Goal: Transaction & Acquisition: Purchase product/service

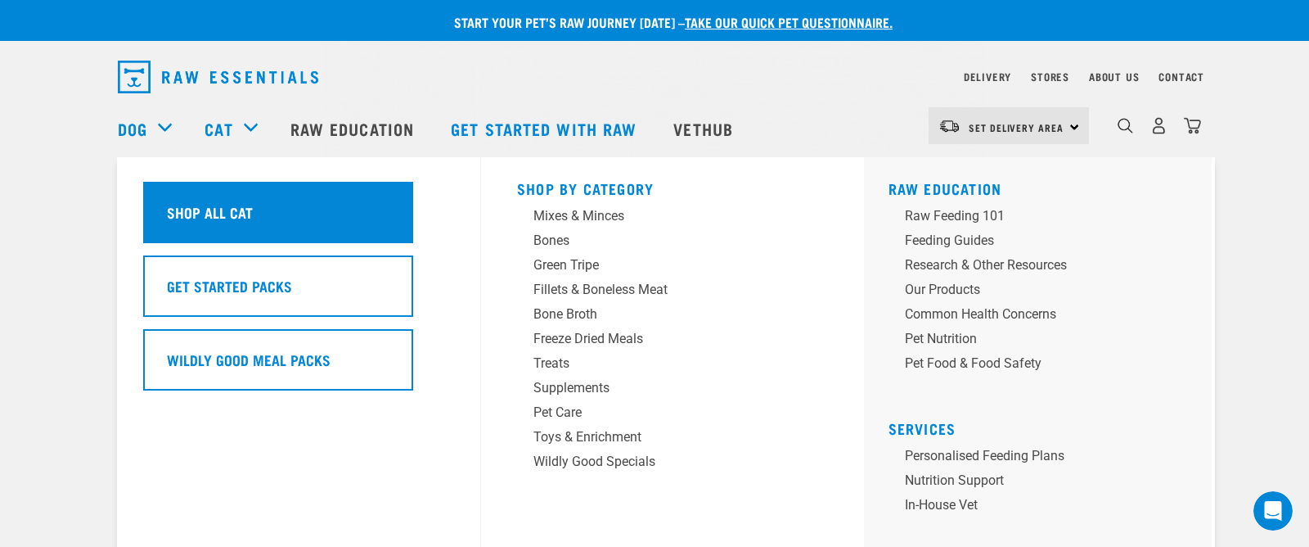
click at [236, 205] on h5 "Shop All Cat" at bounding box center [210, 211] width 86 height 21
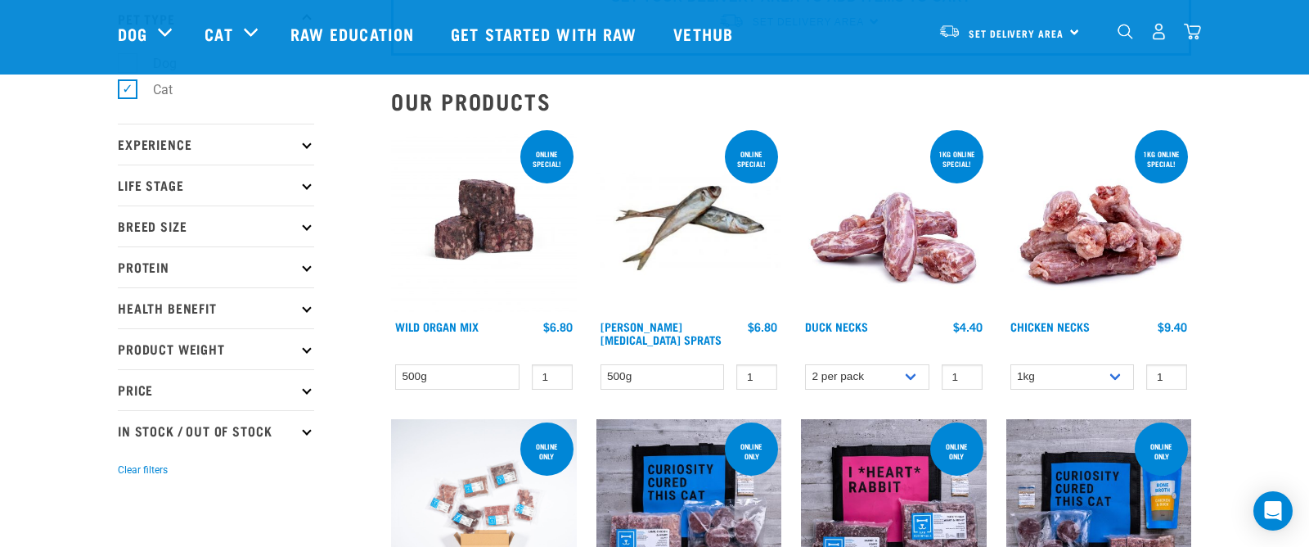
scroll to position [112, 0]
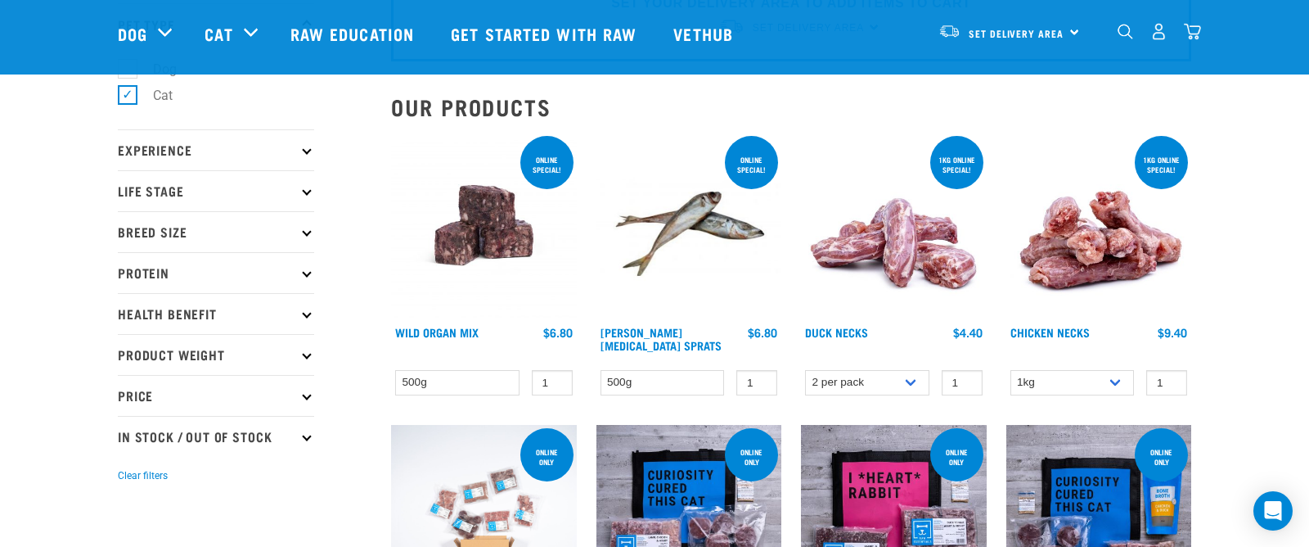
click at [545, 162] on div "ONLINE SPECIAL!" at bounding box center [546, 164] width 53 height 34
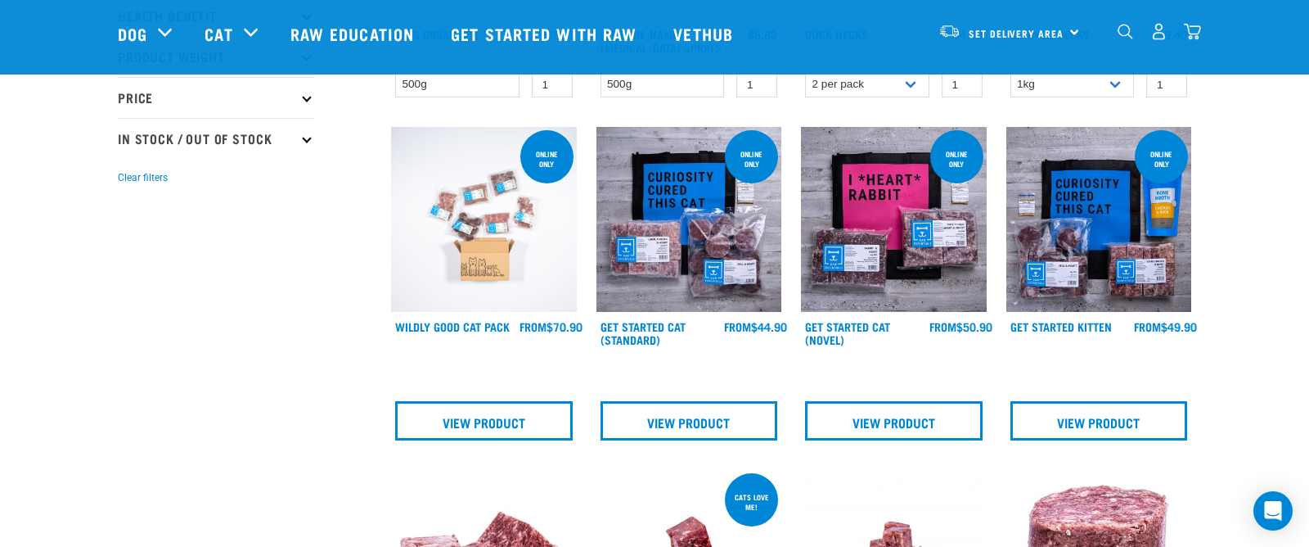
scroll to position [437, 0]
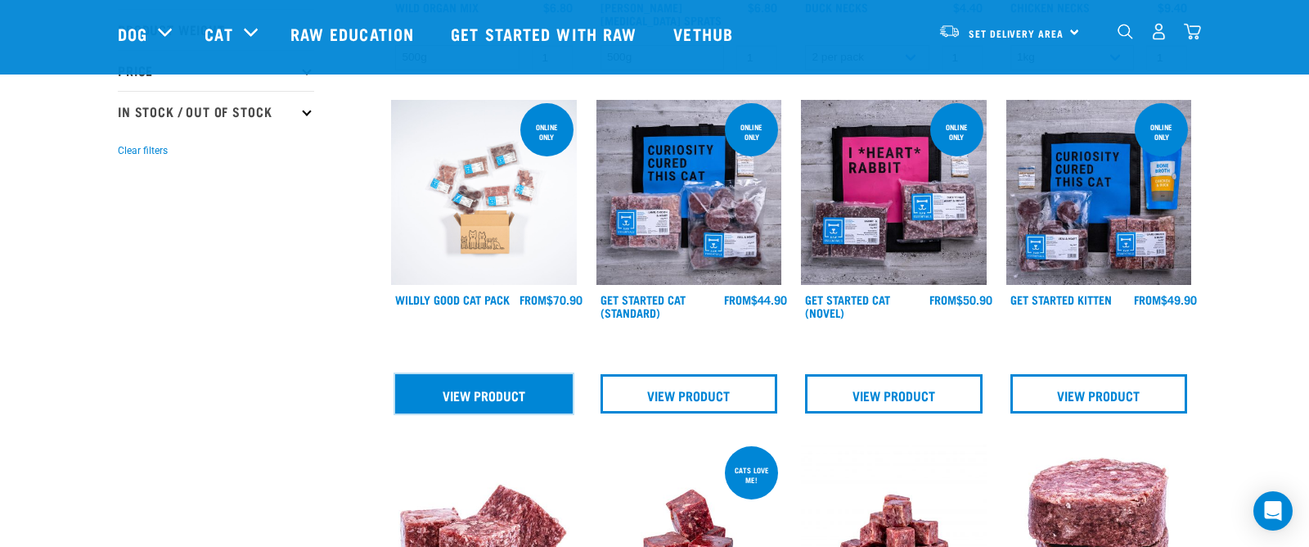
click at [499, 380] on link "View Product" at bounding box center [484, 393] width 178 height 39
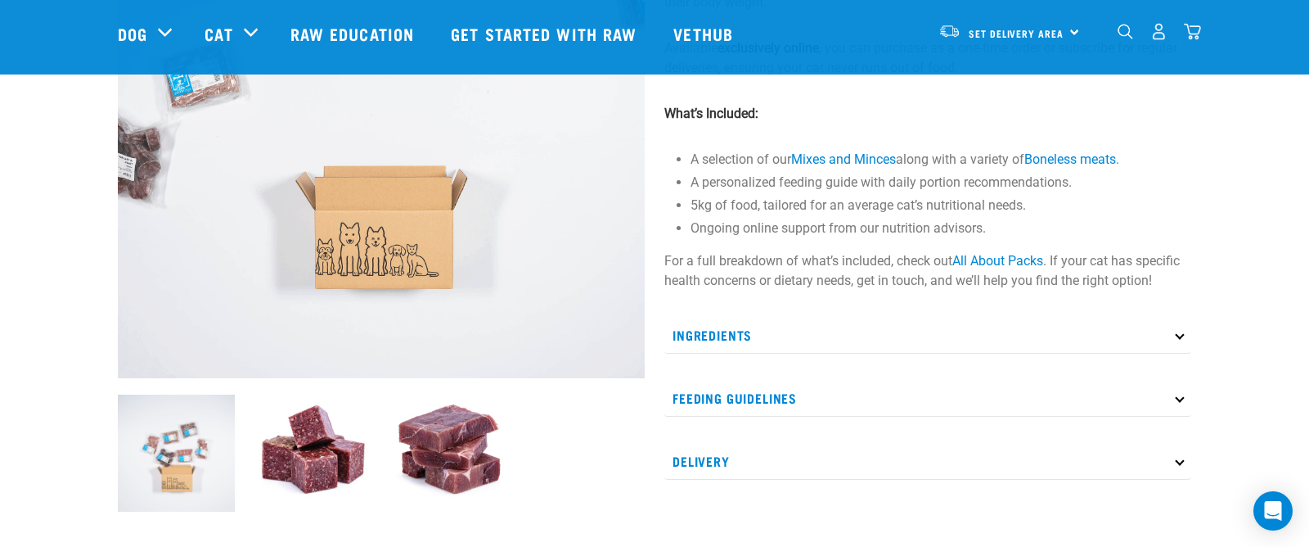
scroll to position [272, 0]
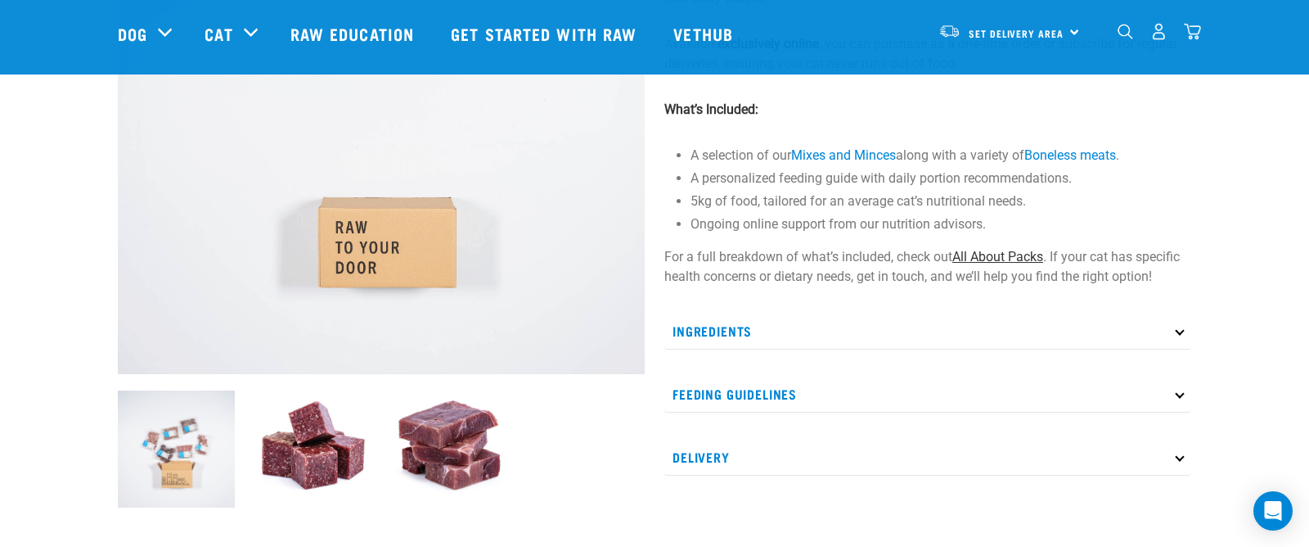
click at [1013, 256] on link "All About Packs" at bounding box center [997, 257] width 91 height 16
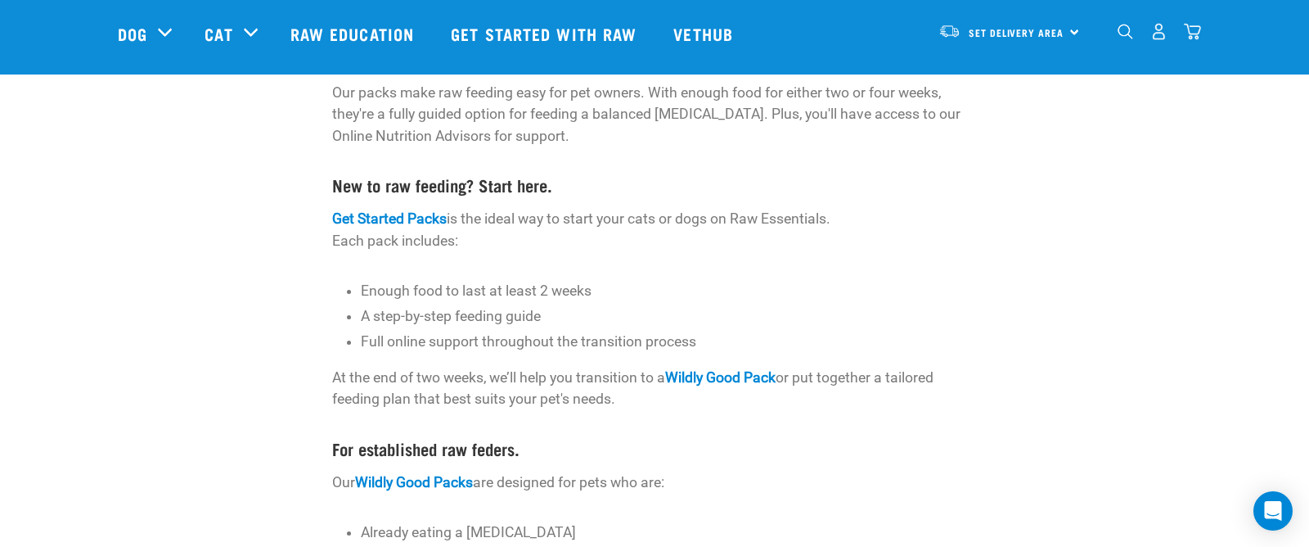
scroll to position [163, 0]
click at [408, 216] on link "Get Started Packs" at bounding box center [389, 217] width 115 height 16
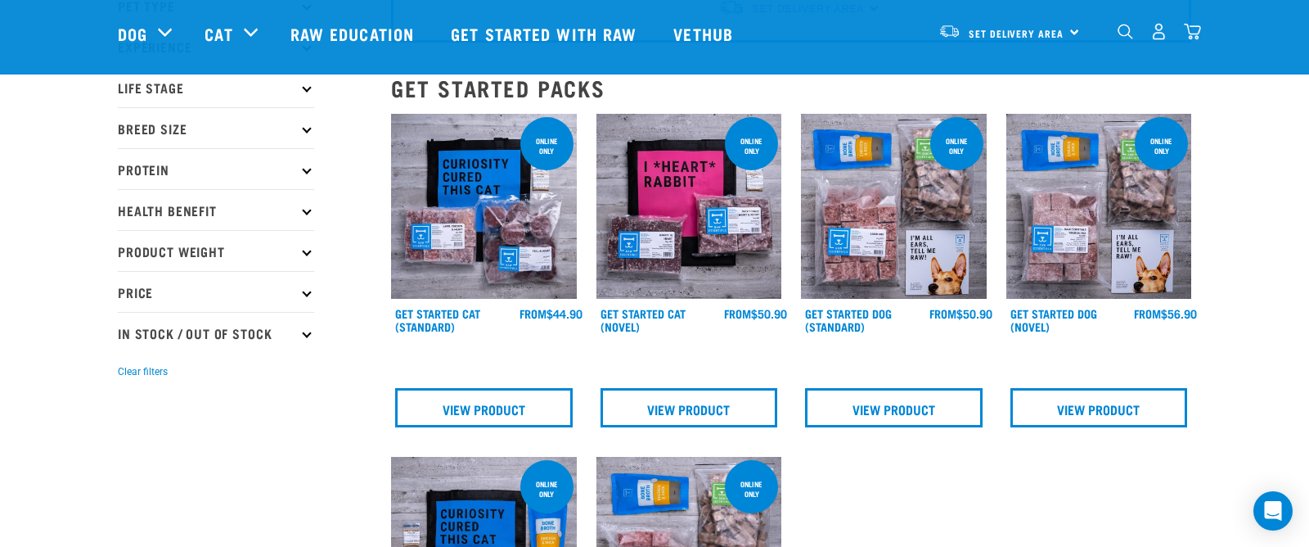
scroll to position [133, 0]
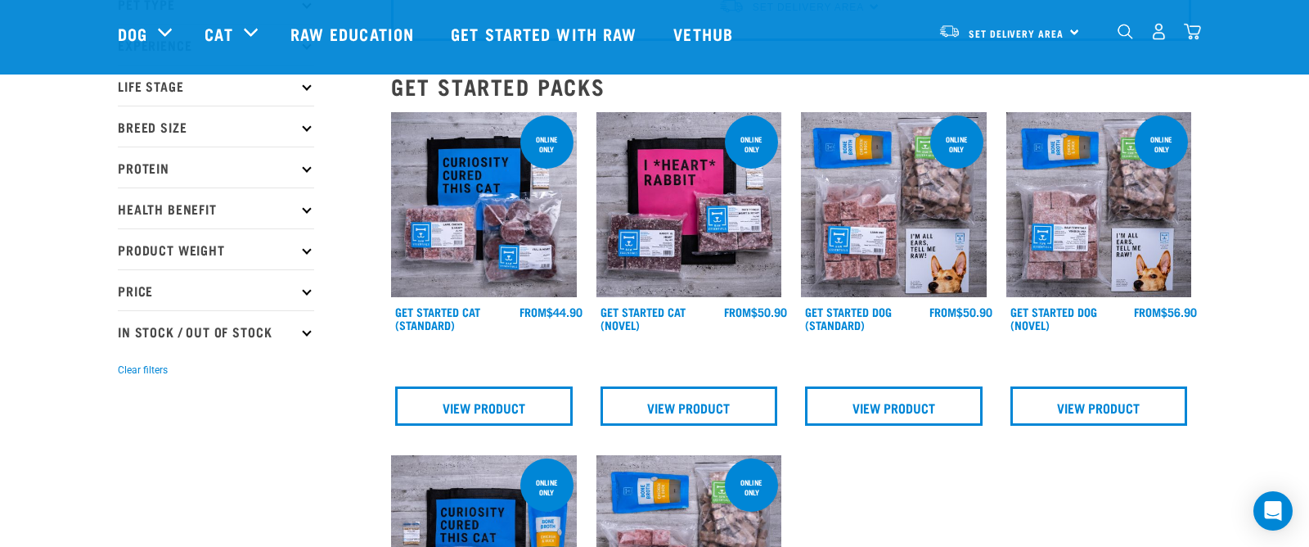
click at [497, 216] on img at bounding box center [484, 205] width 186 height 186
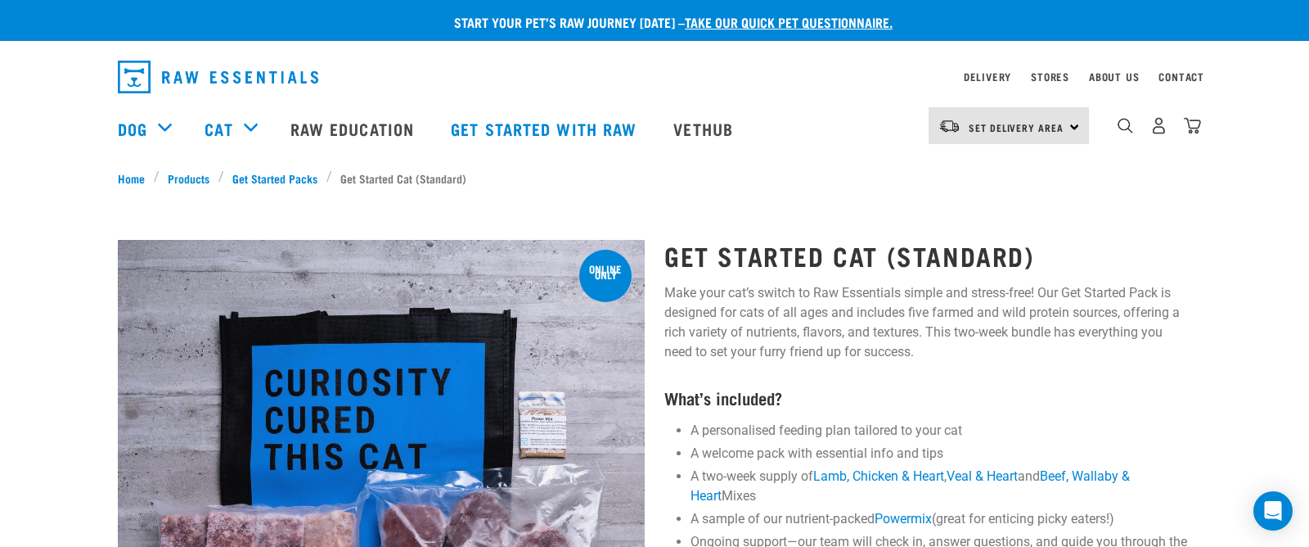
click at [1074, 126] on div "Set Delivery Area [GEOGRAPHIC_DATA]" at bounding box center [1009, 125] width 160 height 37
click at [1017, 165] on link "[GEOGRAPHIC_DATA]" at bounding box center [1007, 172] width 157 height 36
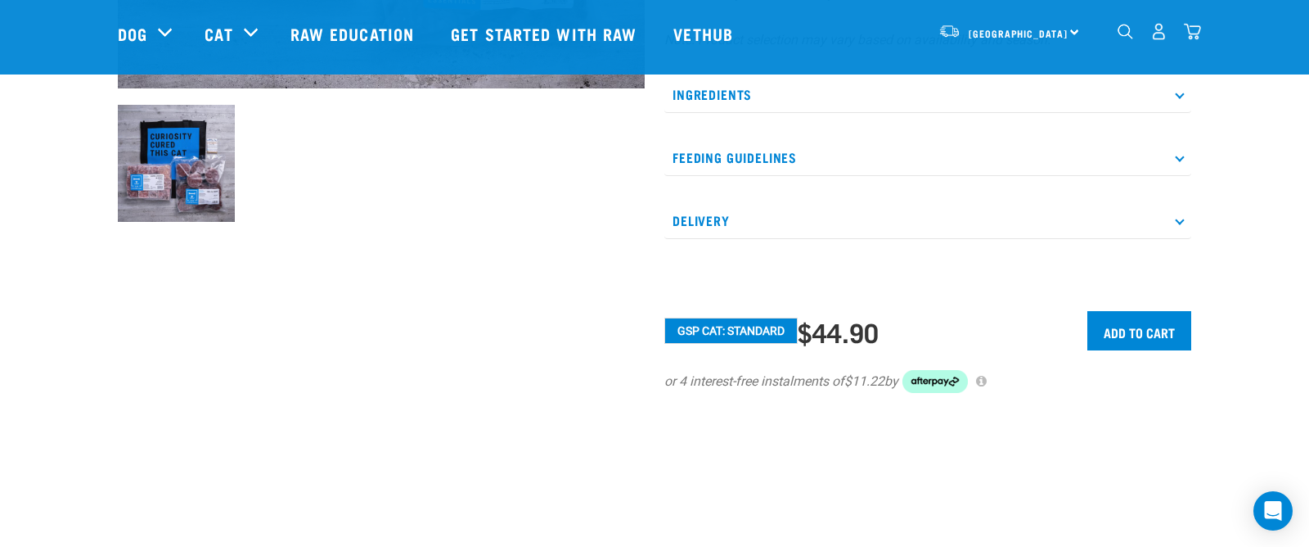
scroll to position [556, 0]
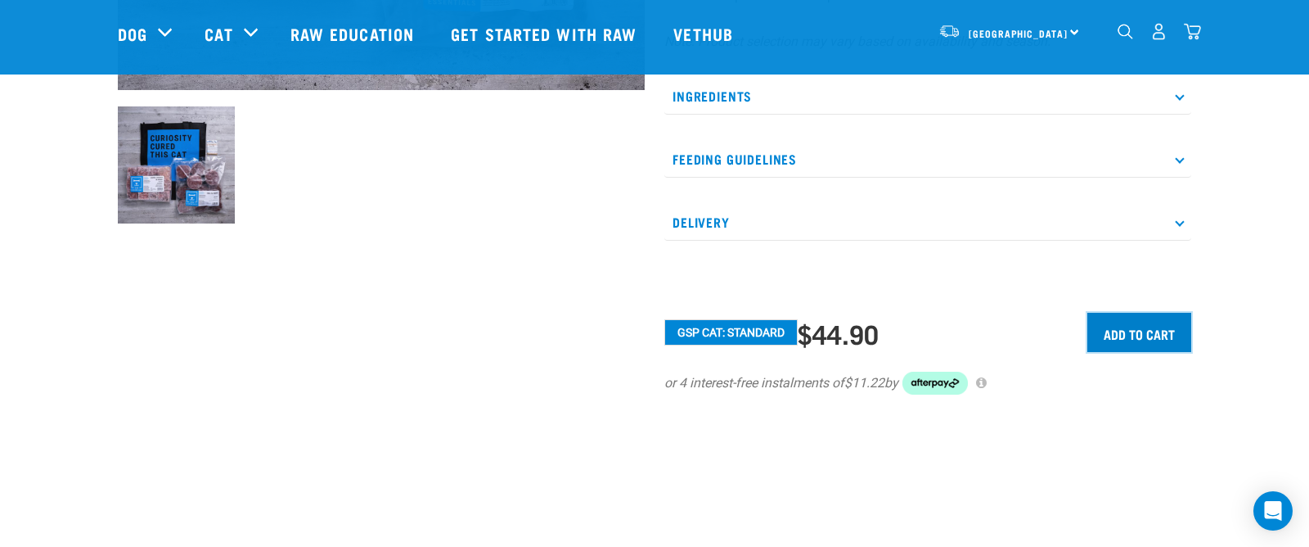
click at [1152, 335] on input "Add to cart" at bounding box center [1139, 332] width 104 height 39
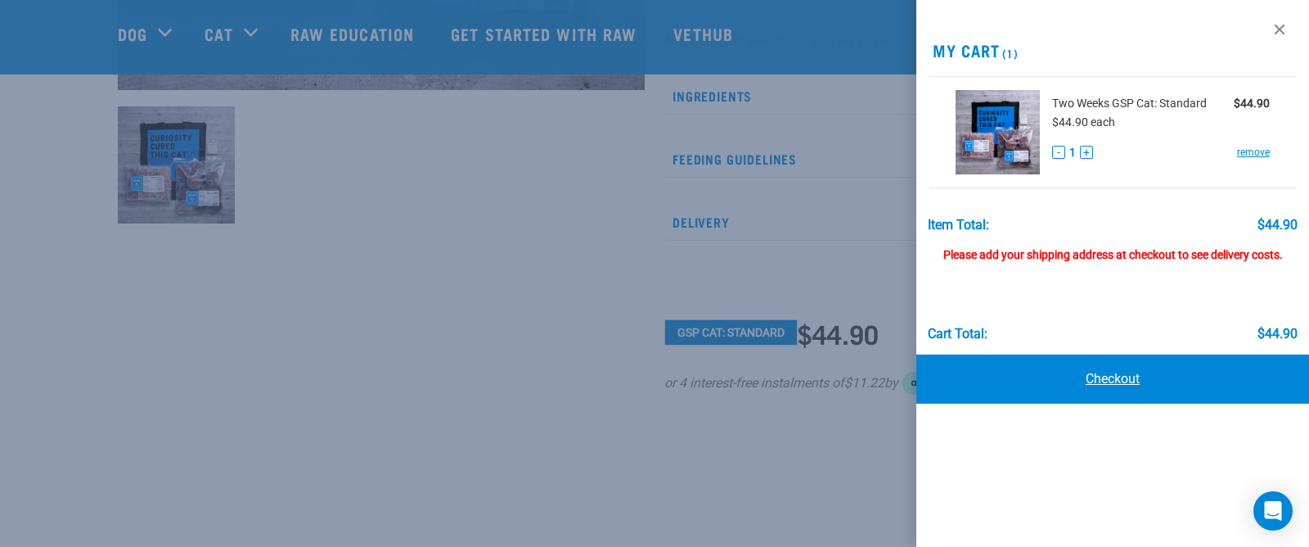
click at [1127, 383] on link "Checkout" at bounding box center [1112, 378] width 393 height 49
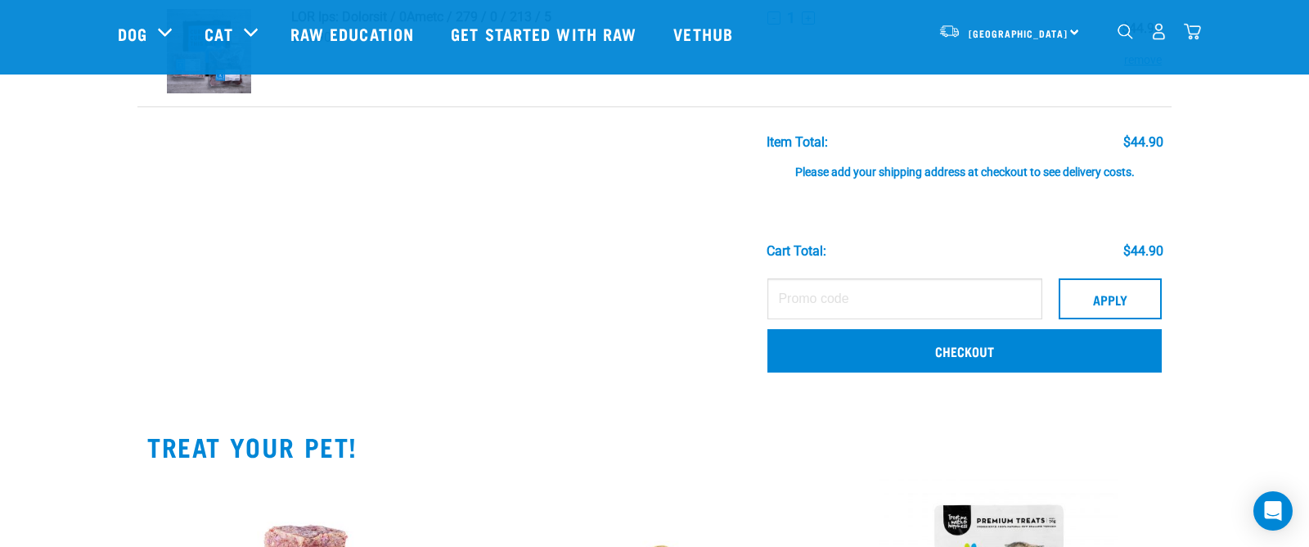
scroll to position [146, 0]
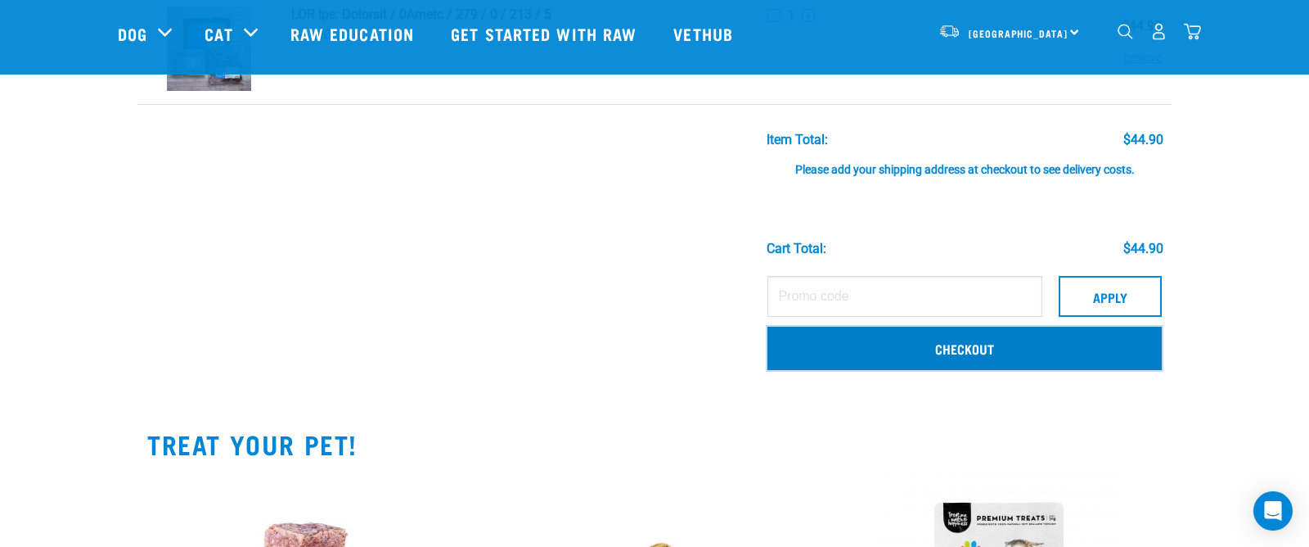
click at [964, 350] on link "Checkout" at bounding box center [965, 347] width 394 height 43
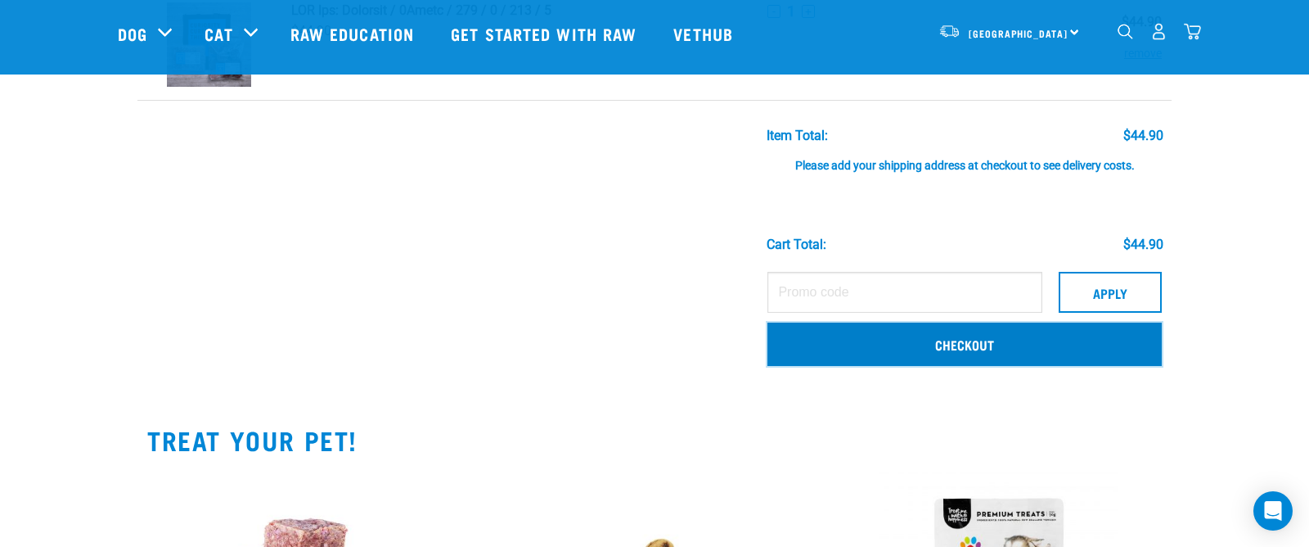
scroll to position [147, 0]
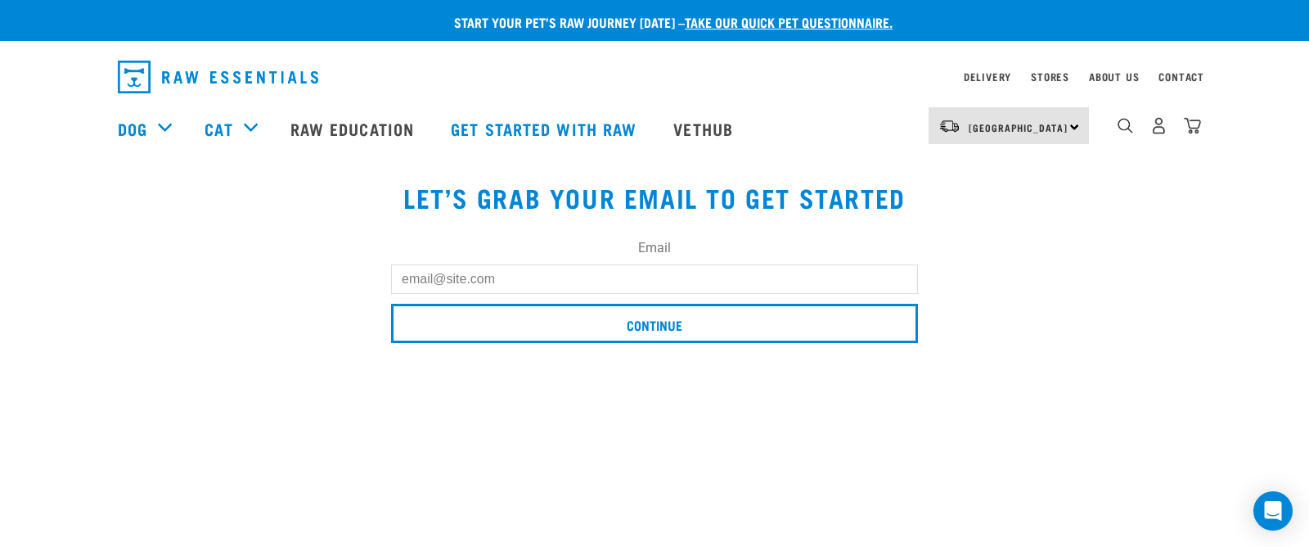
click at [639, 277] on input "Email" at bounding box center [654, 278] width 527 height 29
type input "[EMAIL_ADDRESS][DOMAIN_NAME]"
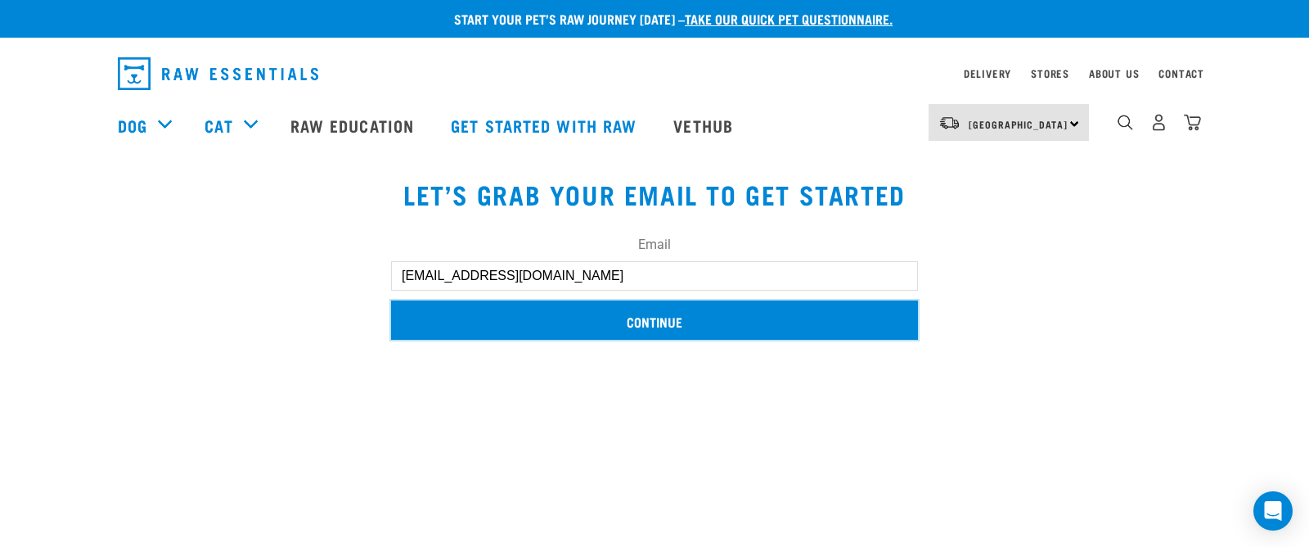
click at [673, 321] on input "Continue" at bounding box center [654, 319] width 527 height 39
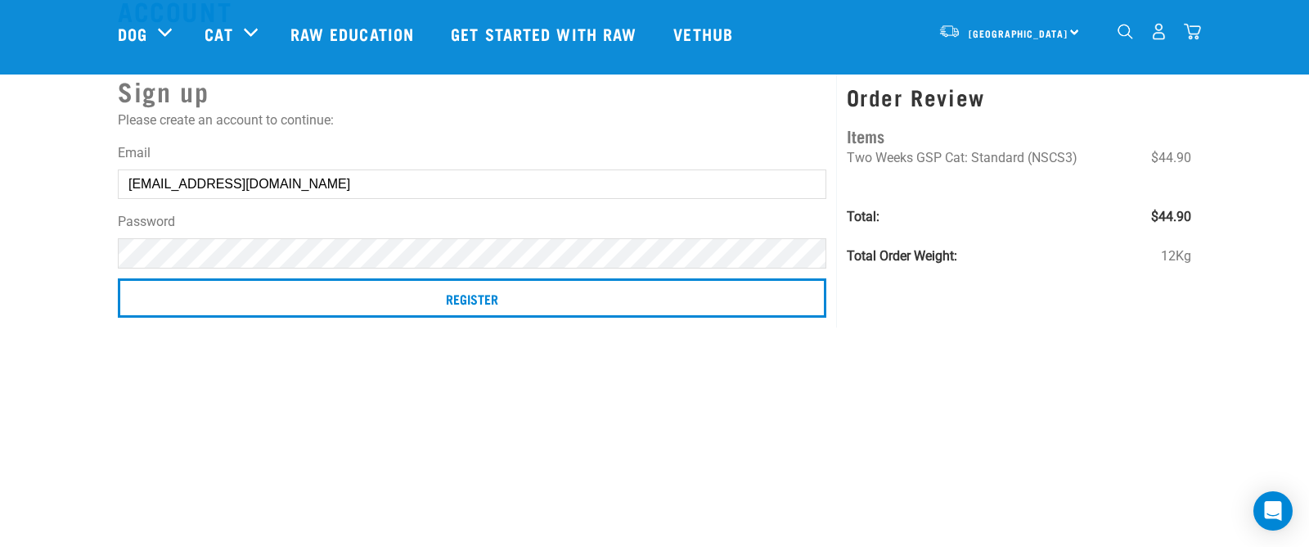
scroll to position [65, 0]
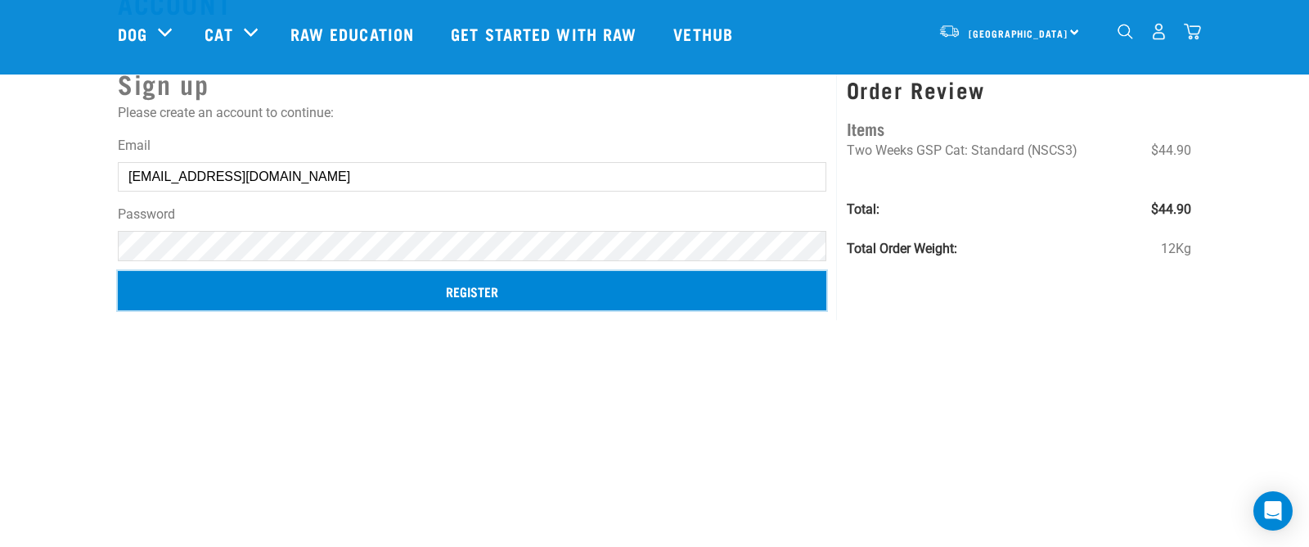
click at [481, 285] on input "Register" at bounding box center [472, 290] width 709 height 39
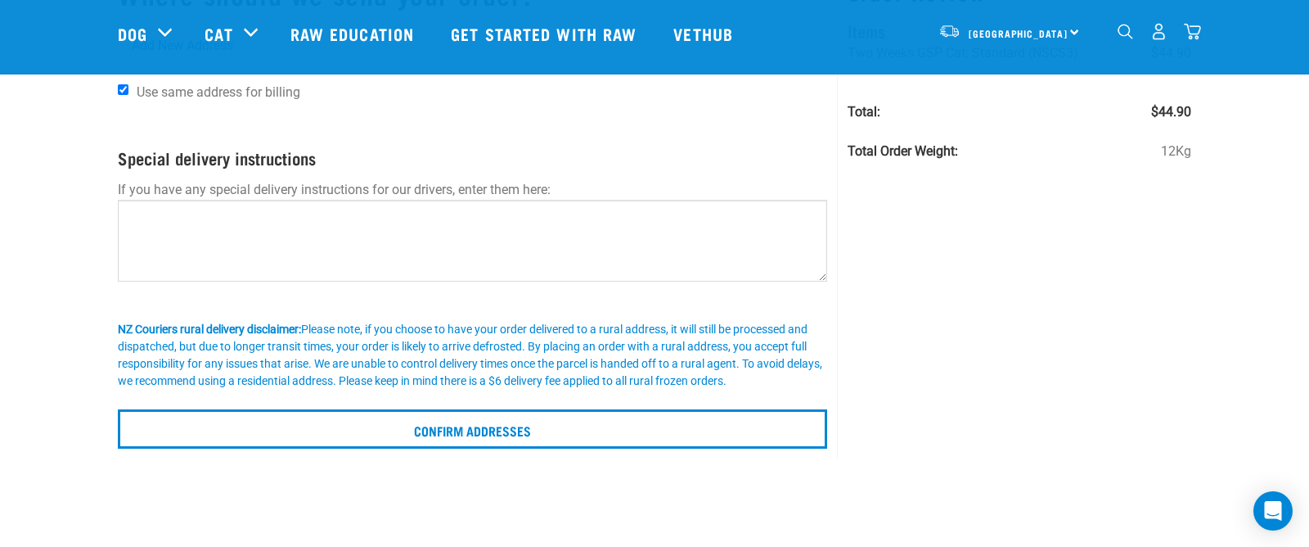
scroll to position [154, 0]
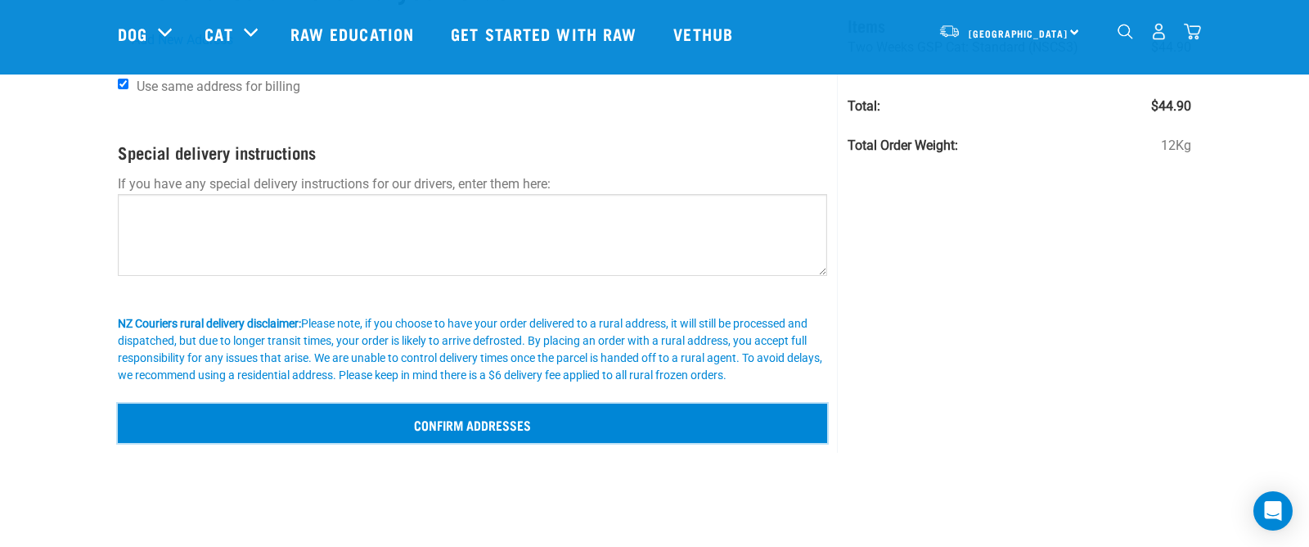
click at [520, 423] on input "Confirm addresses" at bounding box center [472, 422] width 709 height 39
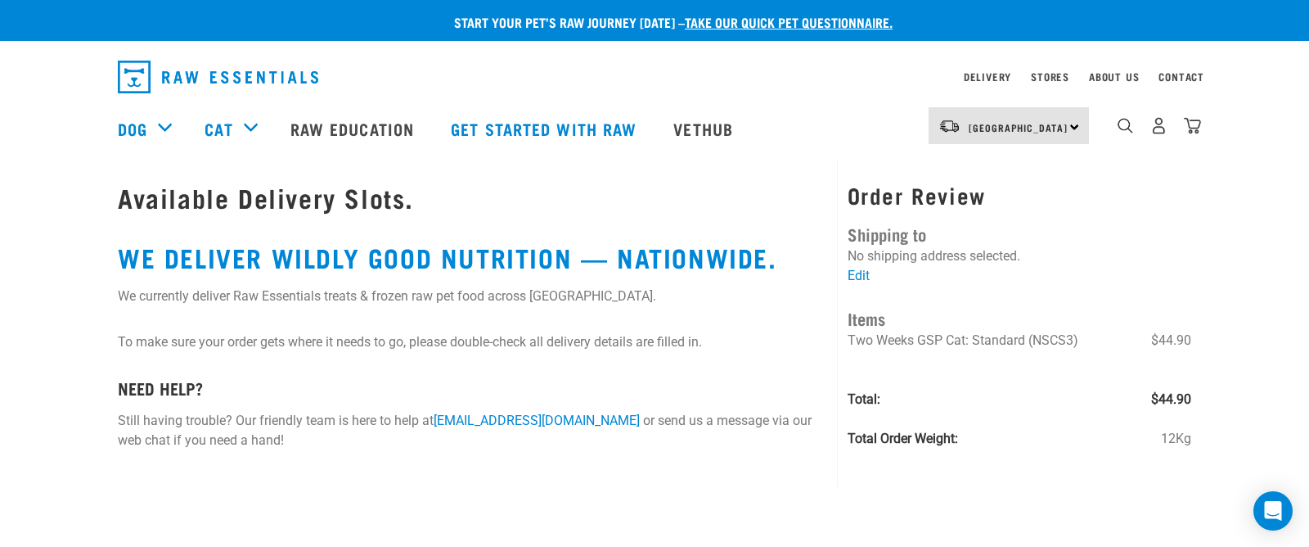
scroll to position [1, 0]
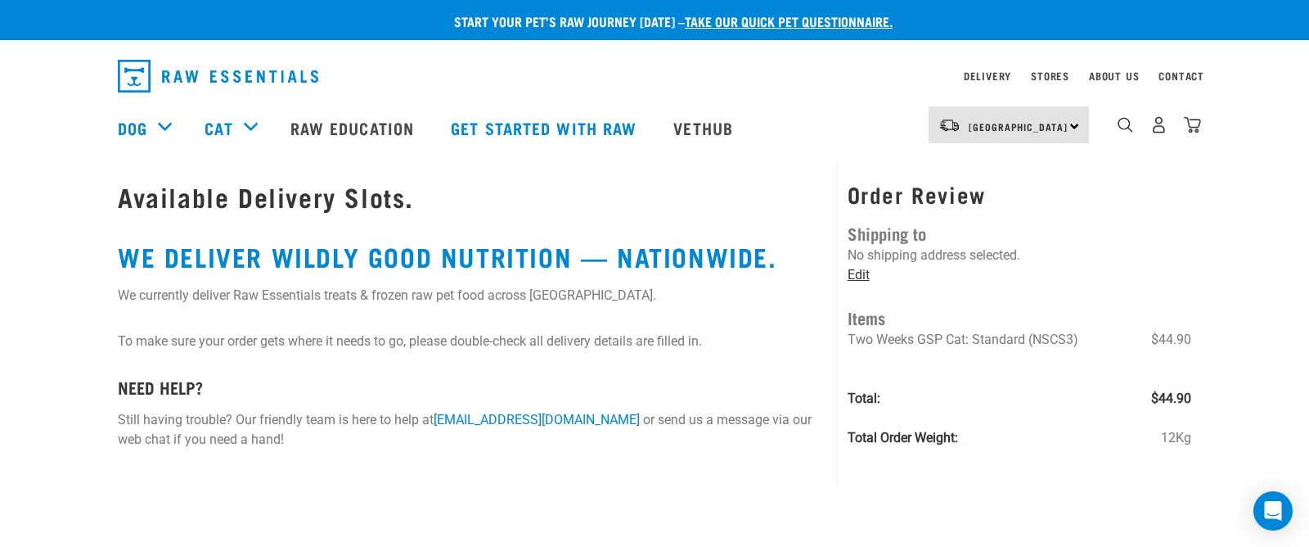
click at [860, 274] on link "Edit" at bounding box center [859, 275] width 22 height 16
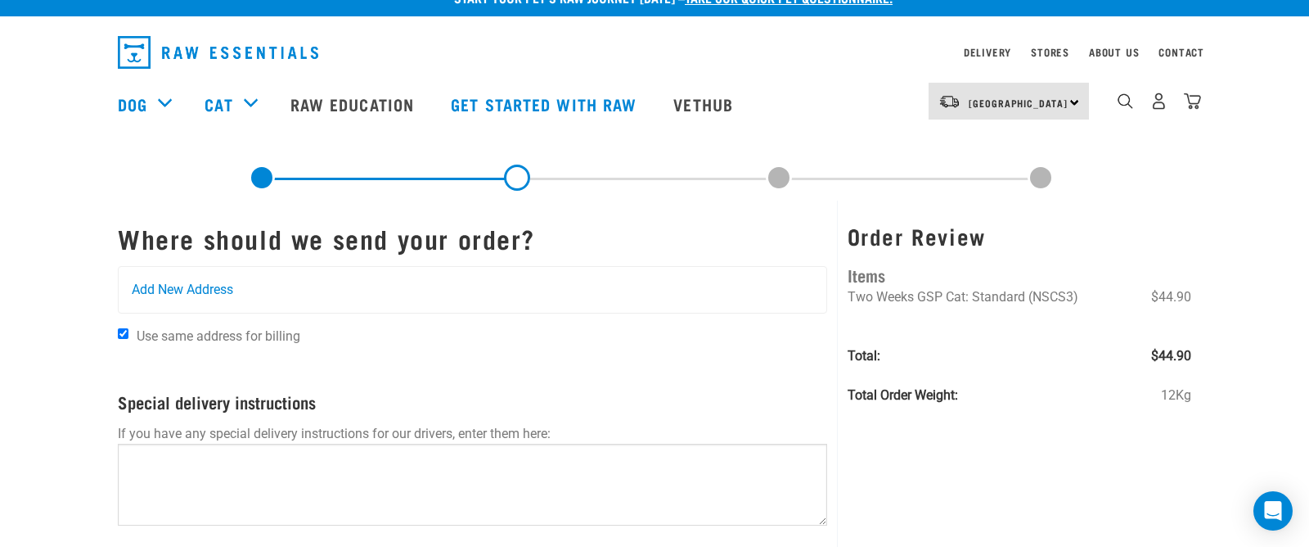
scroll to position [23, 0]
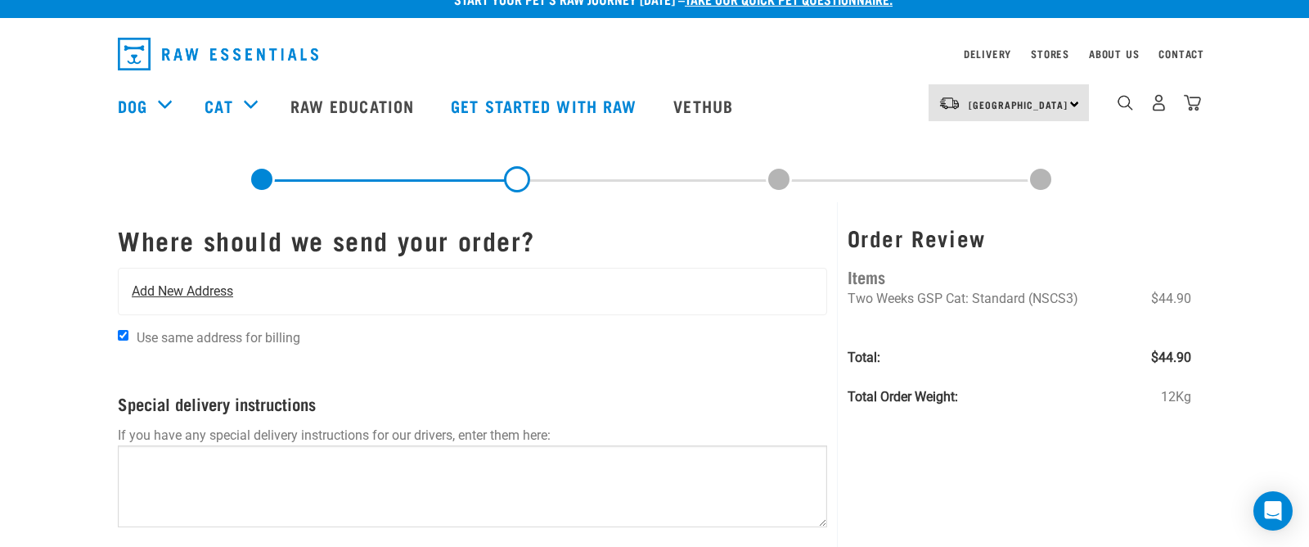
click at [196, 287] on span "Add New Address" at bounding box center [182, 291] width 101 height 20
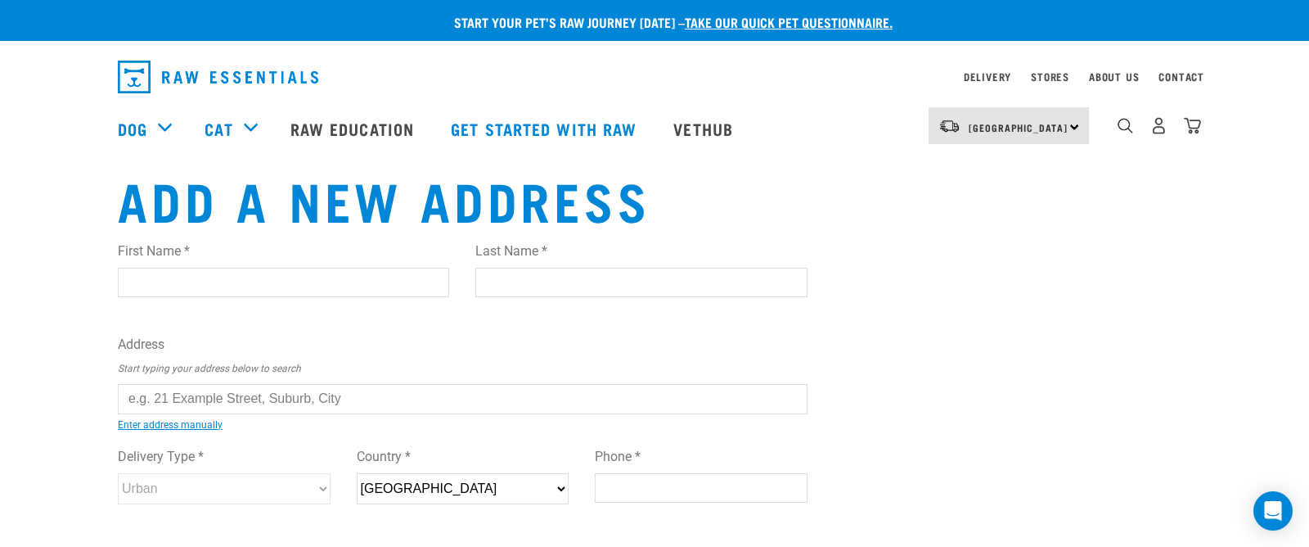
click at [151, 278] on input "First Name *" at bounding box center [283, 282] width 331 height 29
type input "Marc"
type input "Beasley"
type input "132 Porritt Ave, Chatswood"
type input "Auckland"
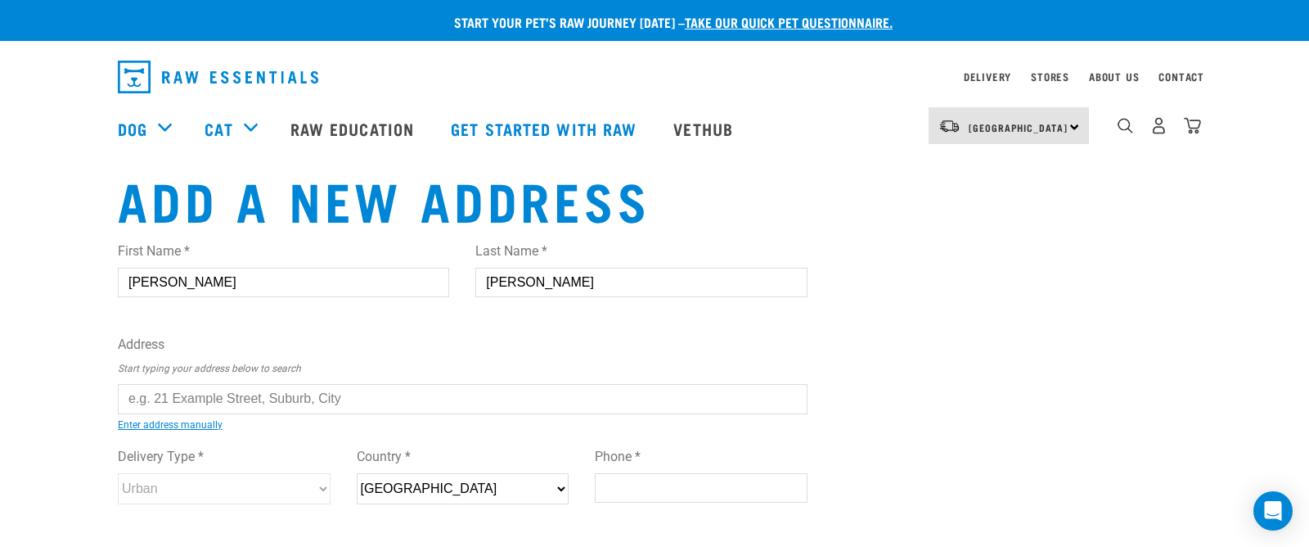
select select "AUK"
type input "0626"
type input "0212032055"
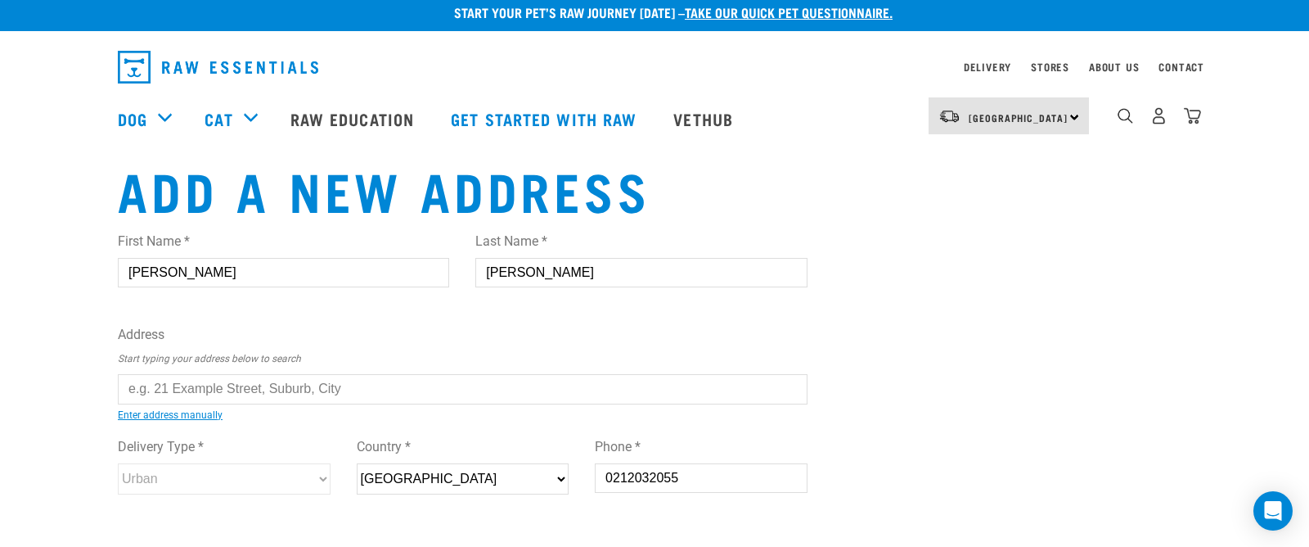
scroll to position [11, 0]
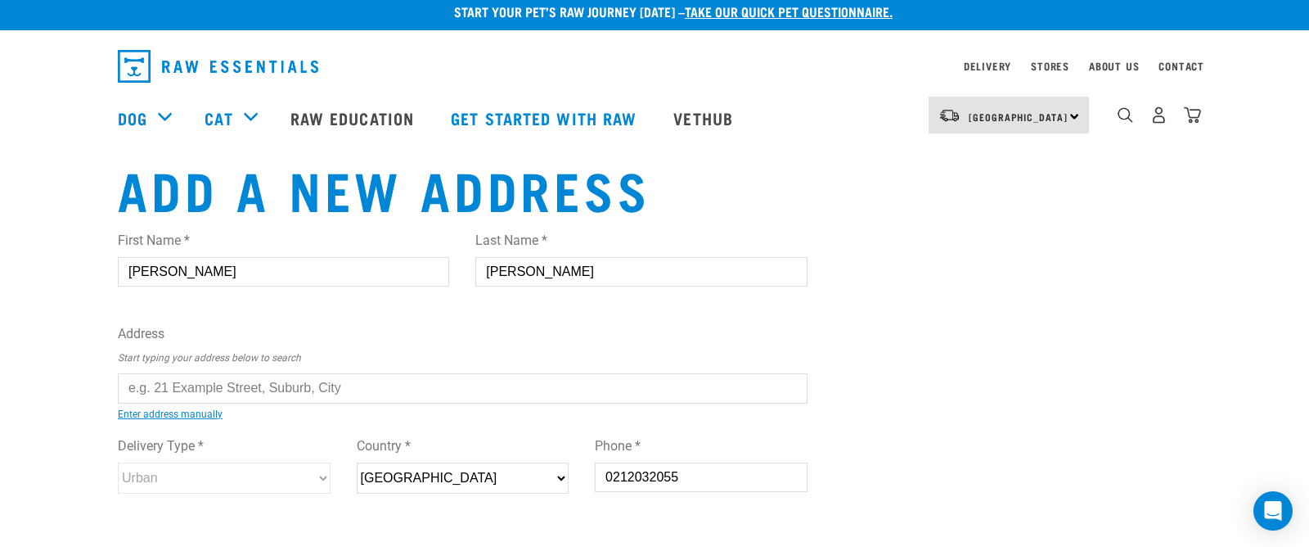
click at [315, 383] on input "text" at bounding box center [463, 387] width 690 height 29
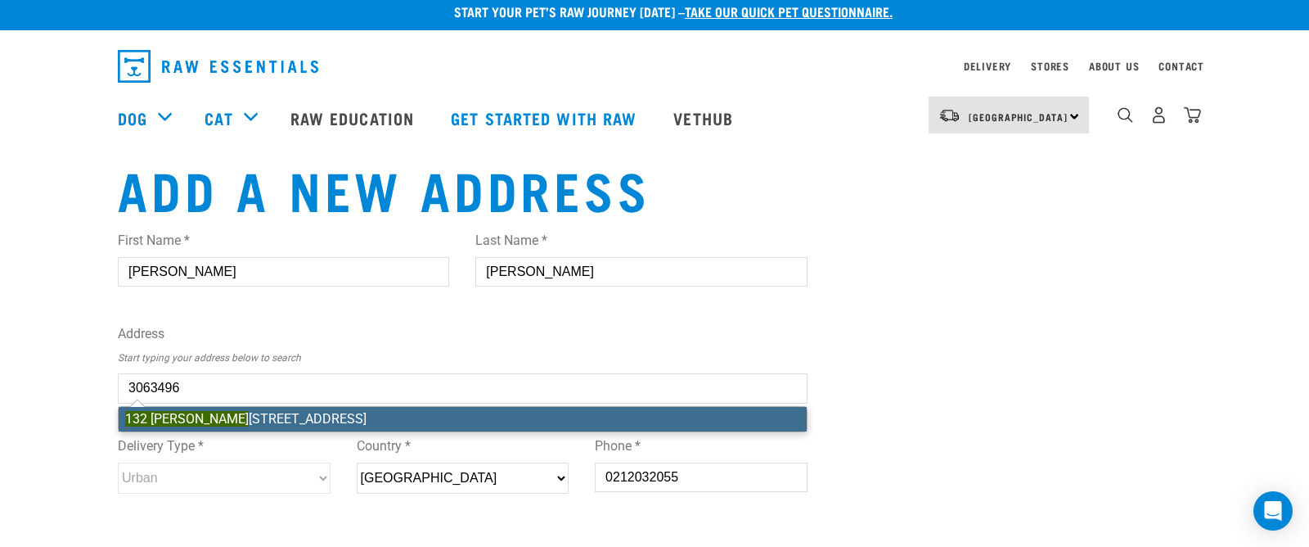
click at [301, 417] on li "132 Porritt Avenue, Chatswood, Auckland 0626" at bounding box center [463, 419] width 688 height 25
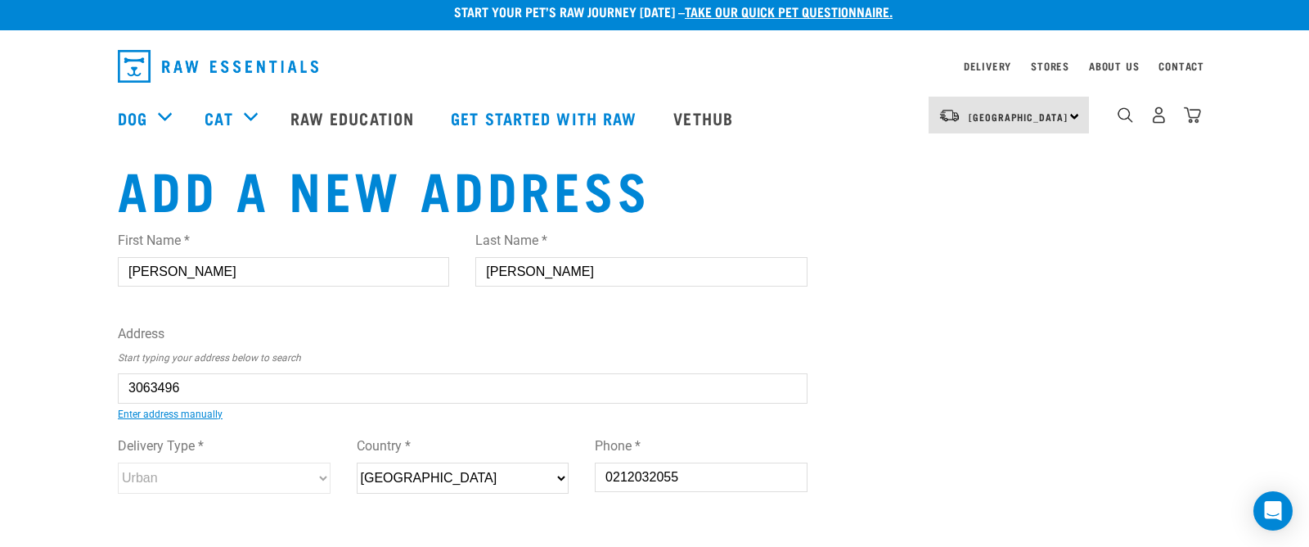
type input "132 Porritt Avenue, Chatswood, Auckland 0626"
type input "[STREET_ADDRESS][PERSON_NAME]"
type input "Chatswood"
select select "AUK"
select select "Urban"
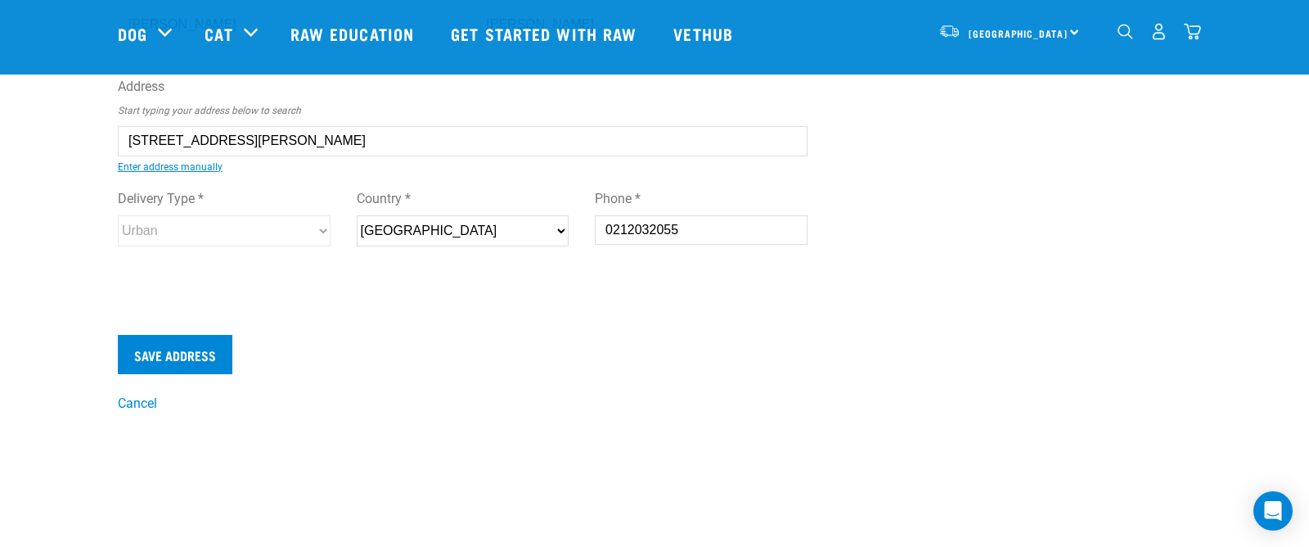
scroll to position [142, 0]
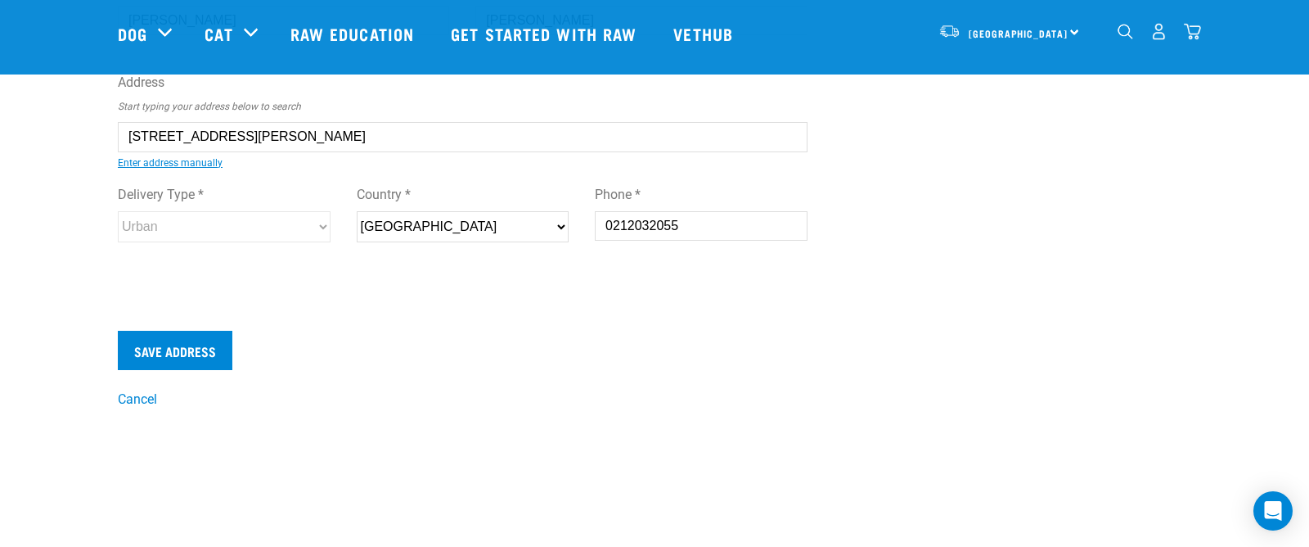
type input "132 Porritt Avenue, Chatswood, Auckland 0626"
click at [562, 227] on select "New Zealand" at bounding box center [463, 226] width 213 height 31
click at [208, 347] on input "Save Address" at bounding box center [175, 350] width 115 height 39
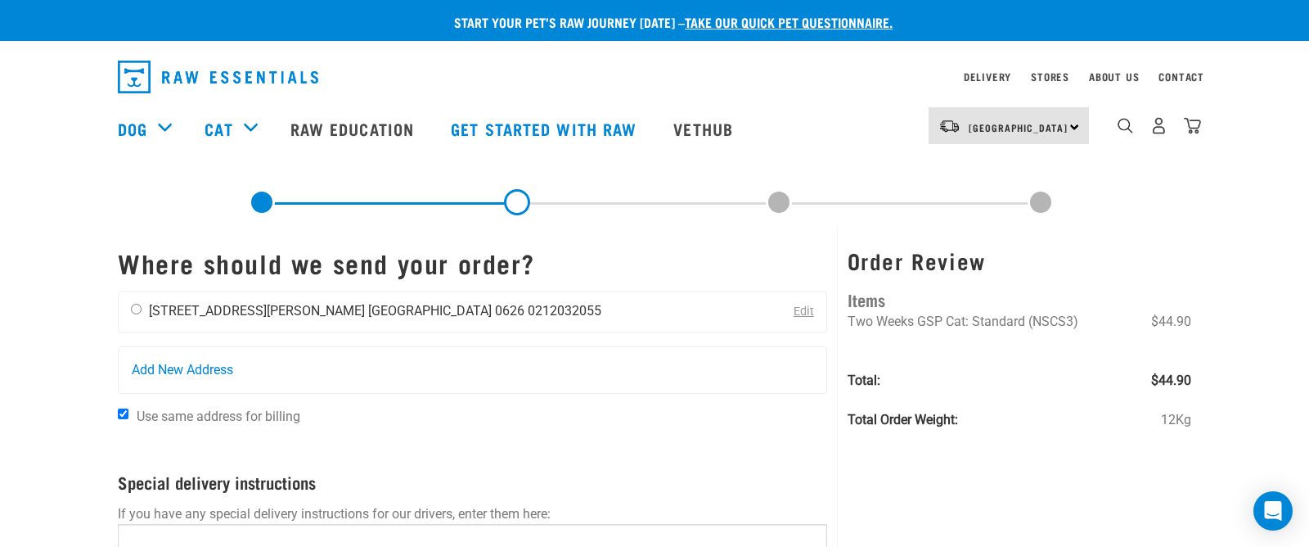
click at [137, 308] on input "radio" at bounding box center [136, 309] width 11 height 11
radio input "true"
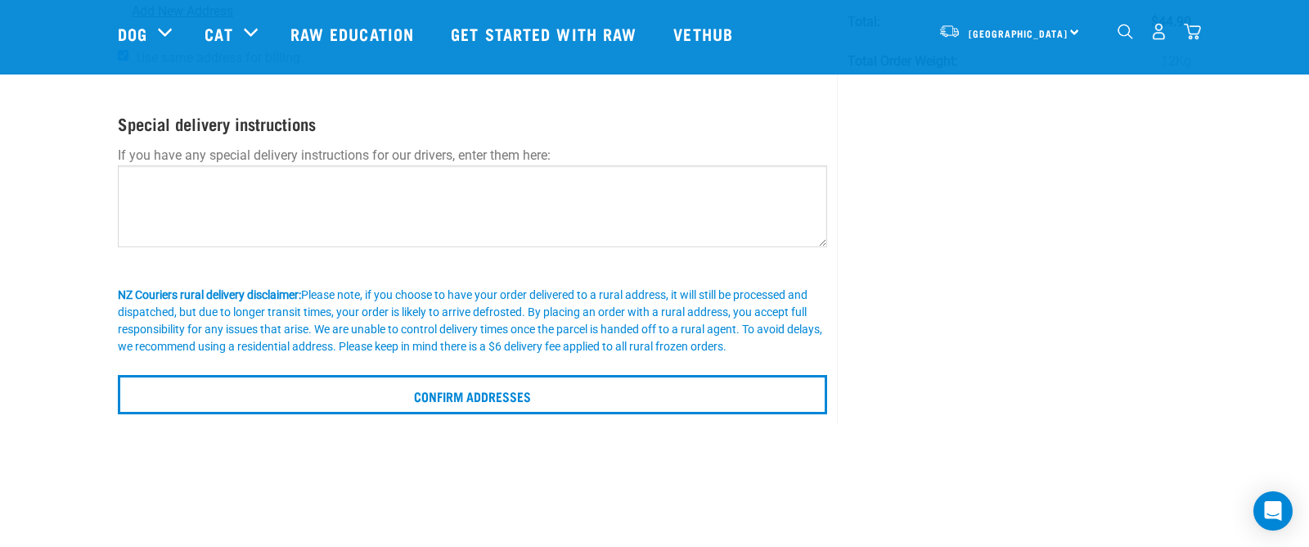
scroll to position [239, 0]
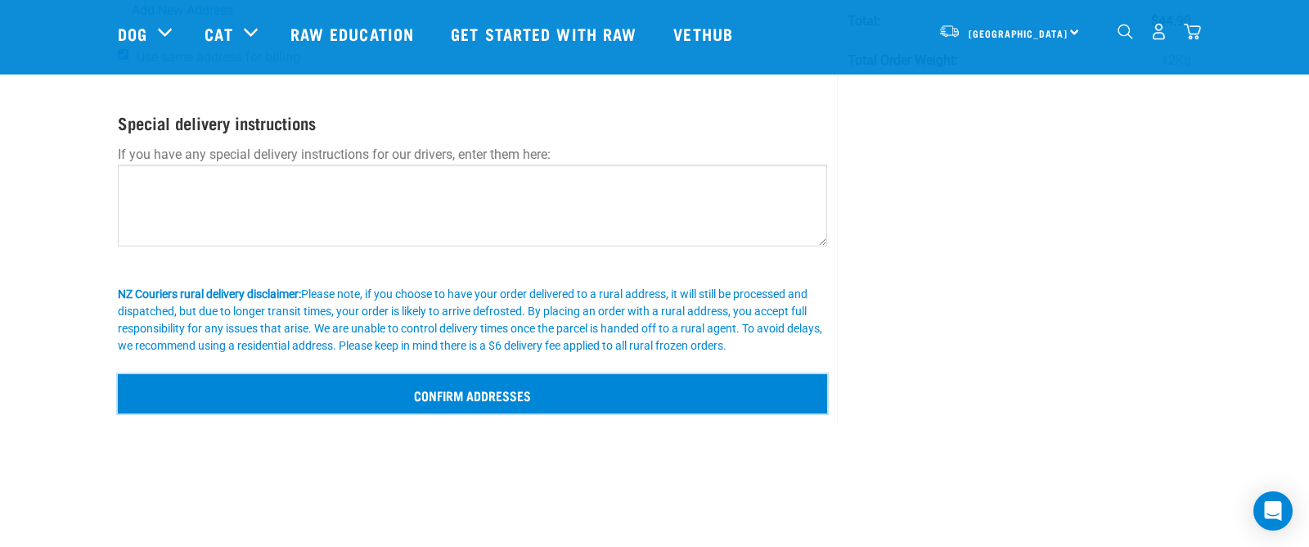
click at [501, 389] on input "Confirm addresses" at bounding box center [472, 393] width 709 height 39
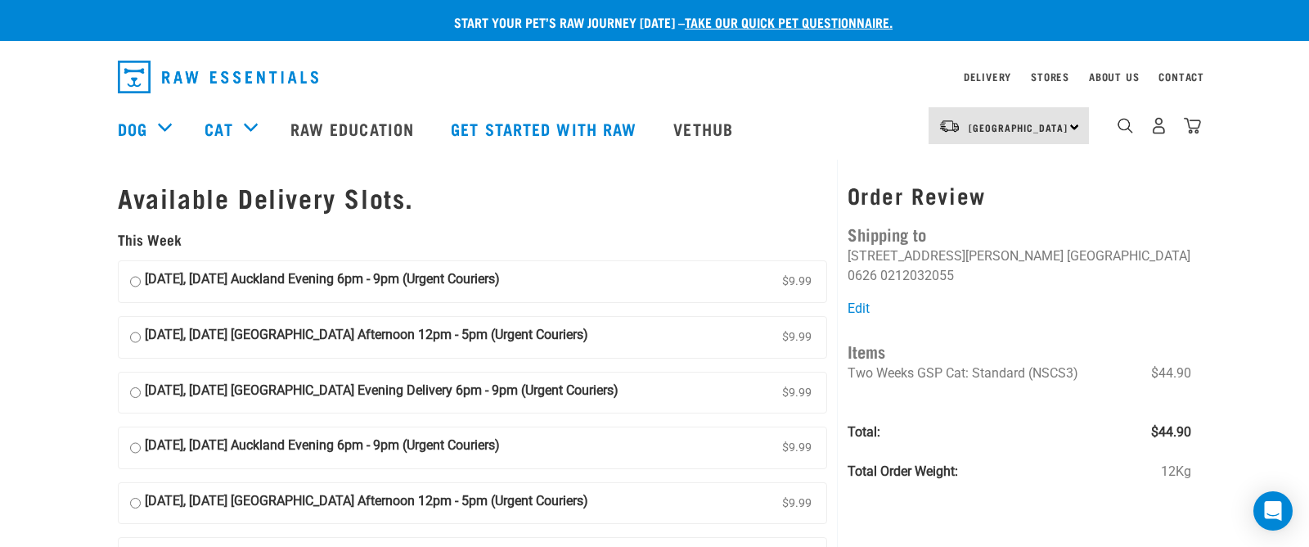
click at [137, 280] on input "14 October, Tuesday Auckland Evening 6pm - 9pm (Urgent Couriers) $9.99" at bounding box center [135, 281] width 11 height 25
radio input "true"
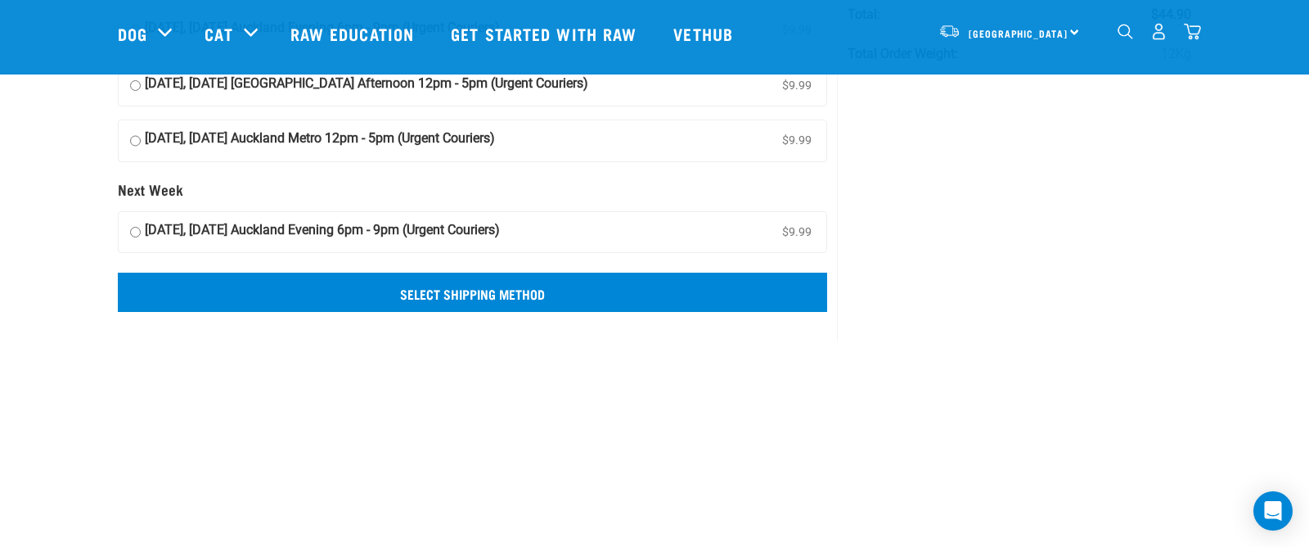
scroll to position [376, 0]
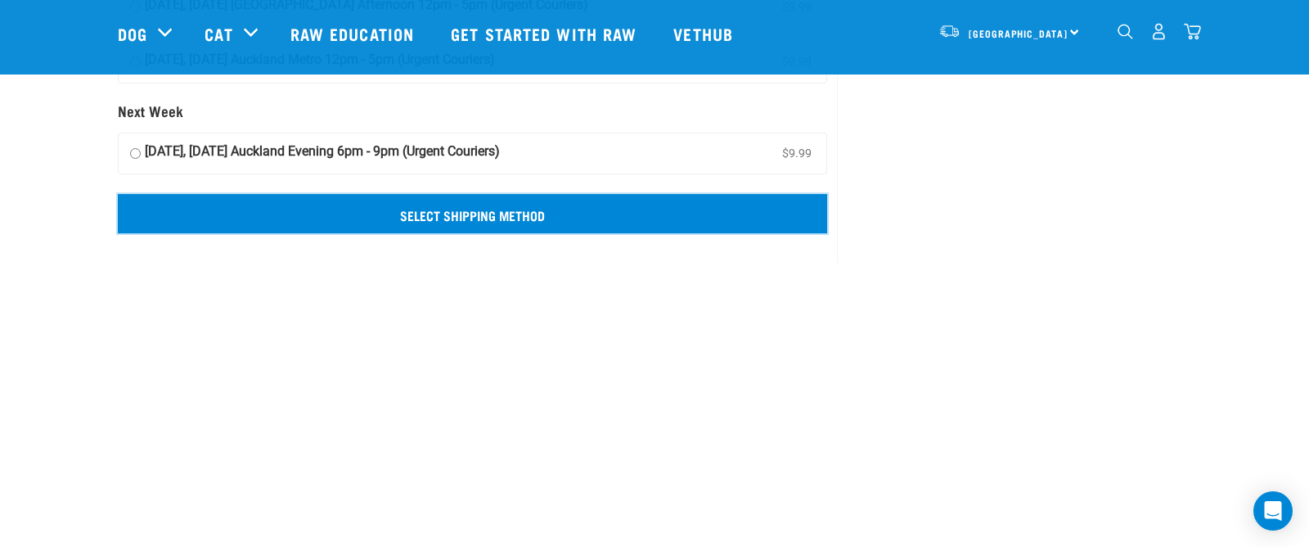
click at [529, 214] on input "Select Shipping Method" at bounding box center [472, 213] width 709 height 39
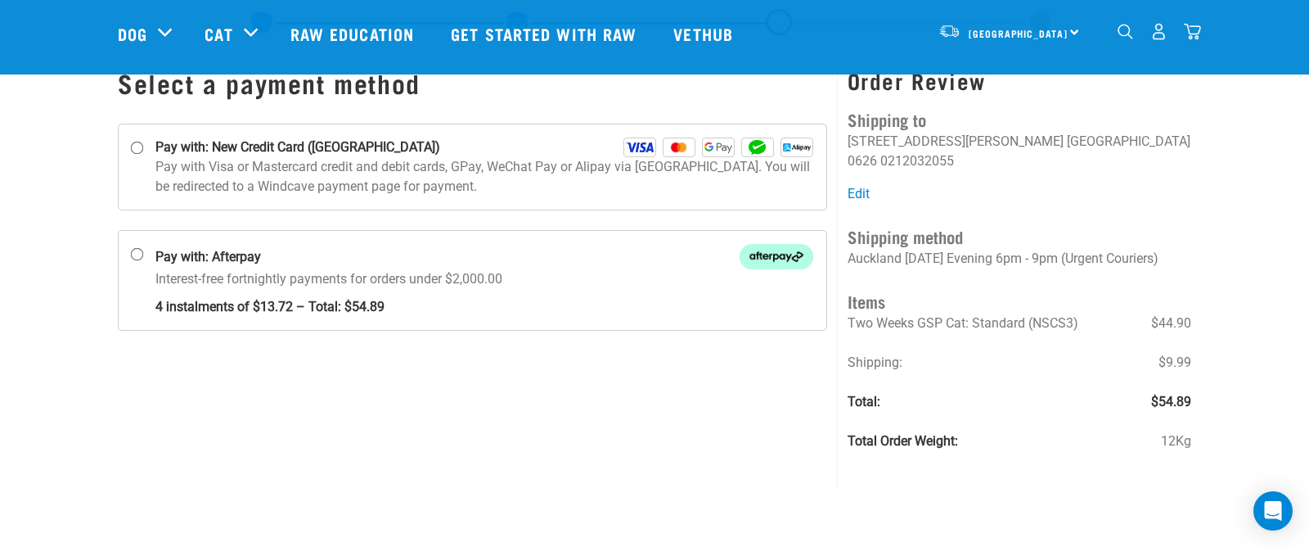
scroll to position [46, 0]
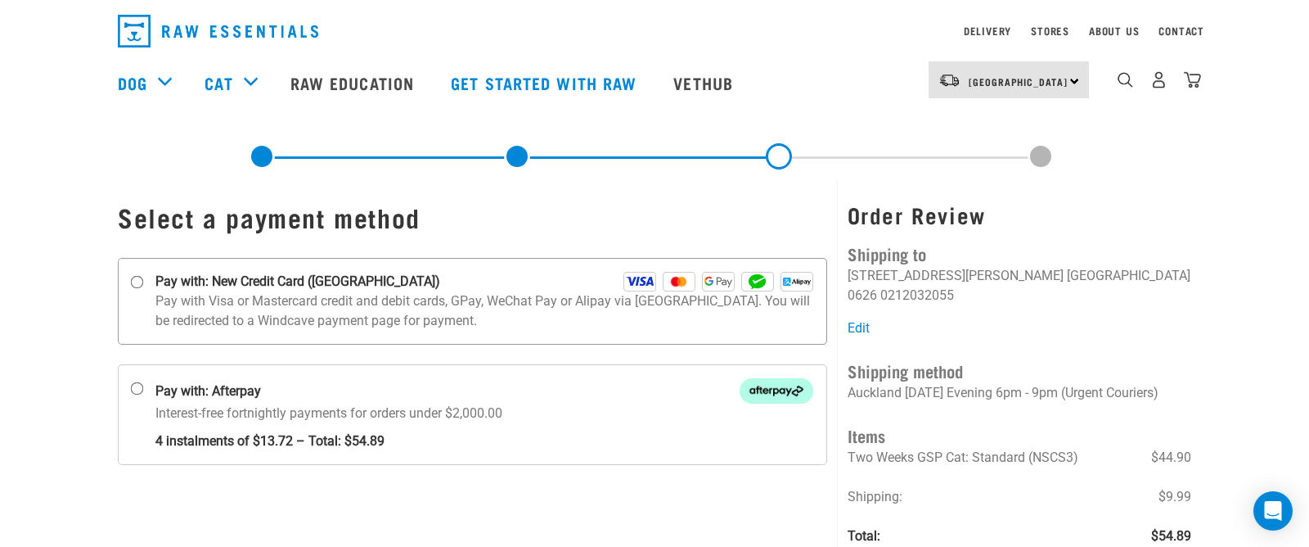
click at [137, 281] on input "Pay with: New Credit Card ([GEOGRAPHIC_DATA])" at bounding box center [137, 282] width 13 height 13
radio input "true"
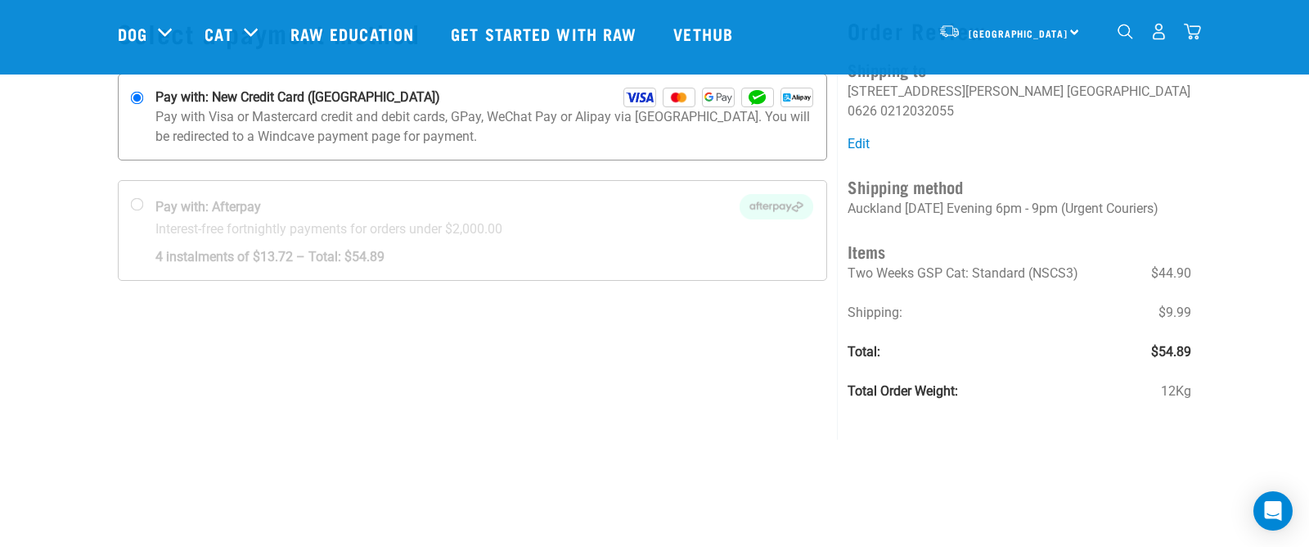
scroll to position [113, 0]
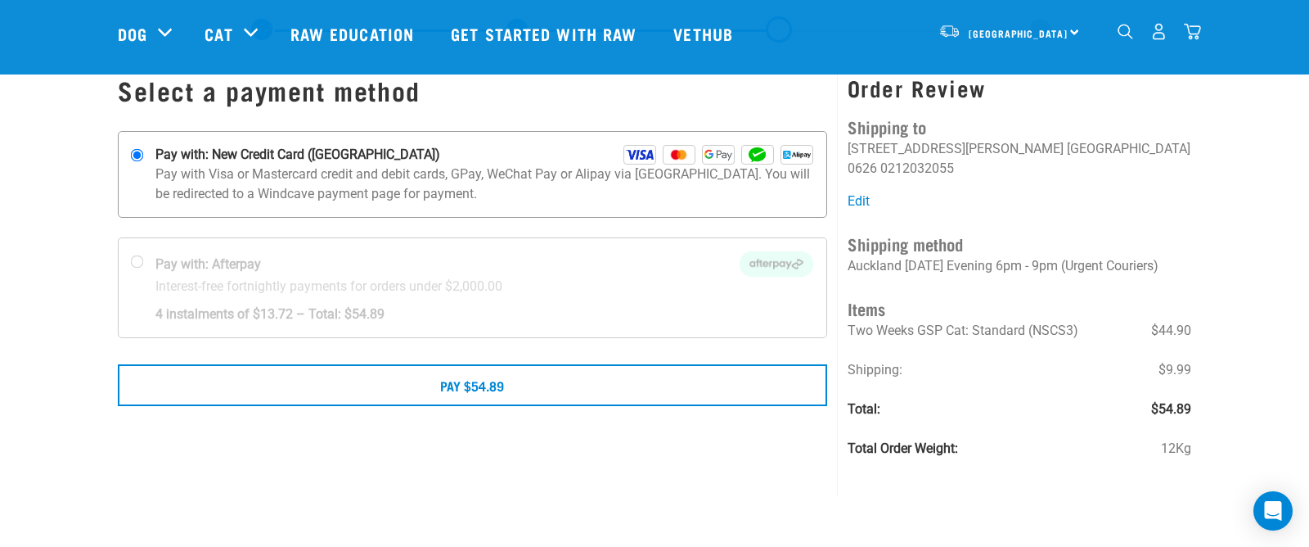
scroll to position [54, 0]
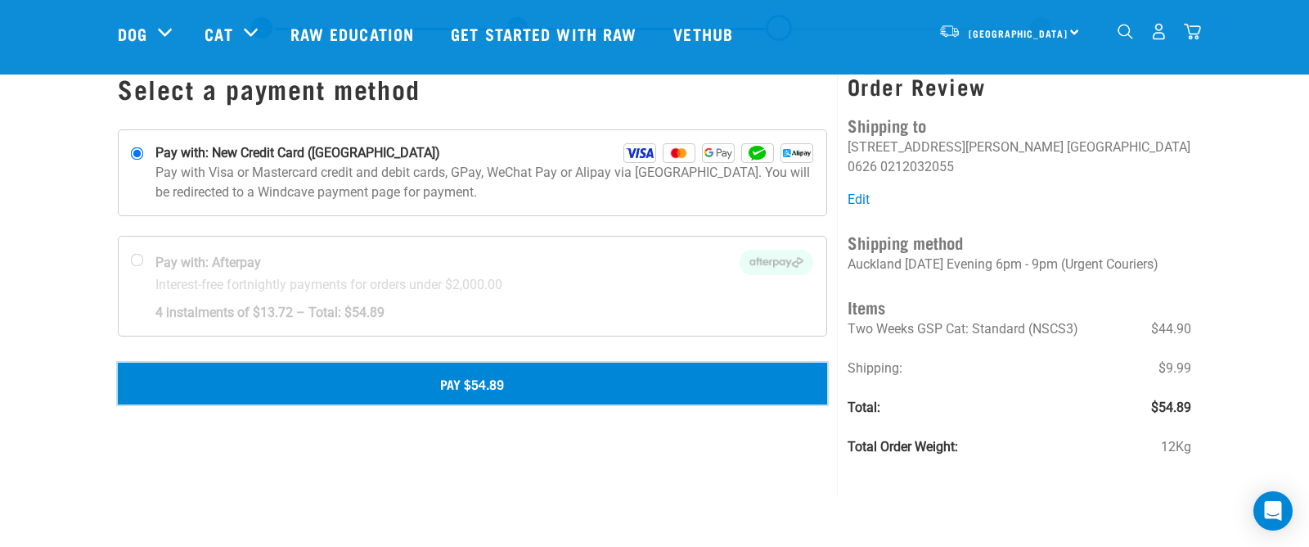
click at [493, 383] on button "Pay $54.89" at bounding box center [472, 382] width 709 height 41
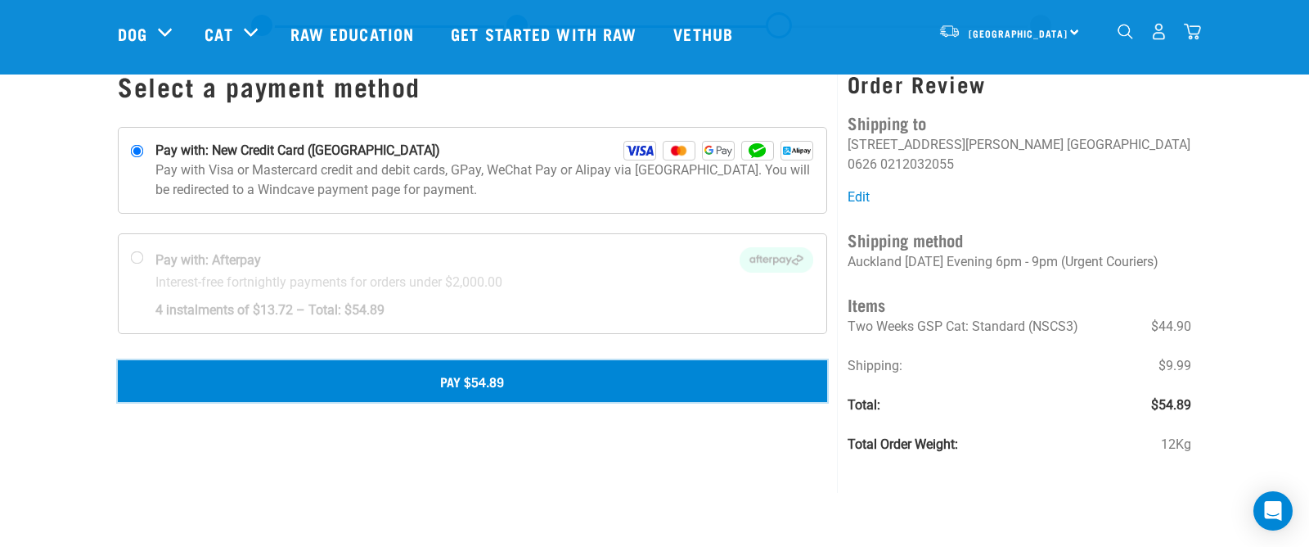
scroll to position [53, 0]
